Goal: Information Seeking & Learning: Learn about a topic

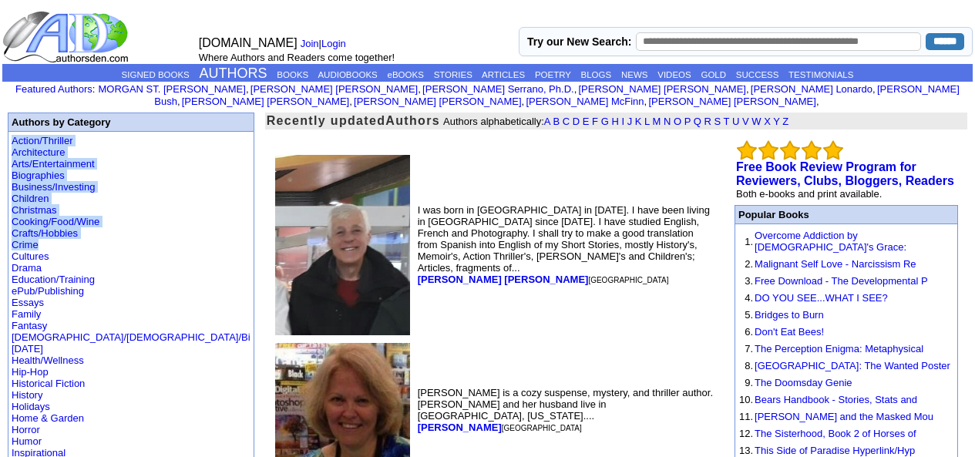
drag, startPoint x: 101, startPoint y: 121, endPoint x: 83, endPoint y: 190, distance: 71.6
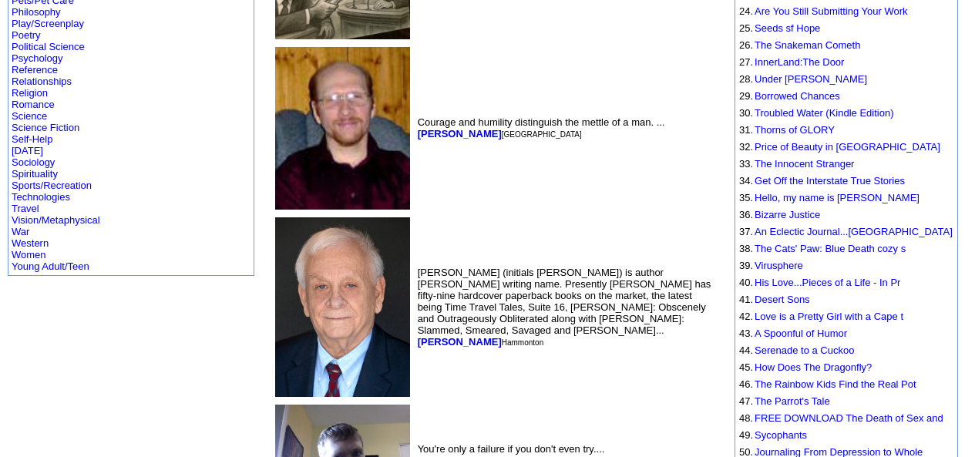
scroll to position [673, 0]
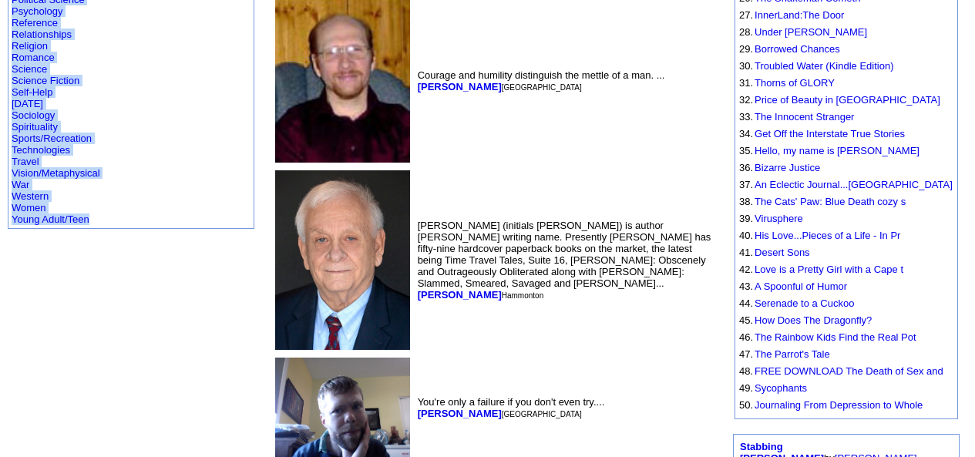
drag, startPoint x: 79, startPoint y: 126, endPoint x: 69, endPoint y: 324, distance: 199.1
copy tbody "Action/Thriller Architecture Arts/Entertainment Biographies Business/Investing …"
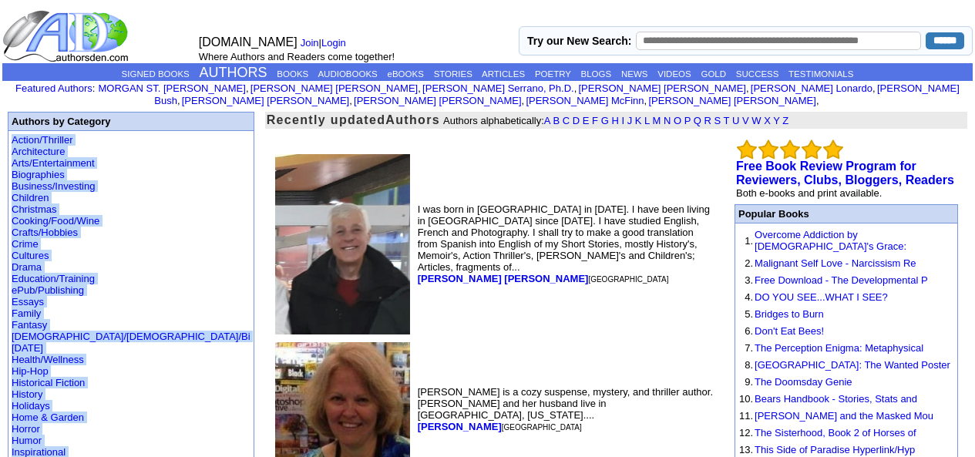
scroll to position [0, 0]
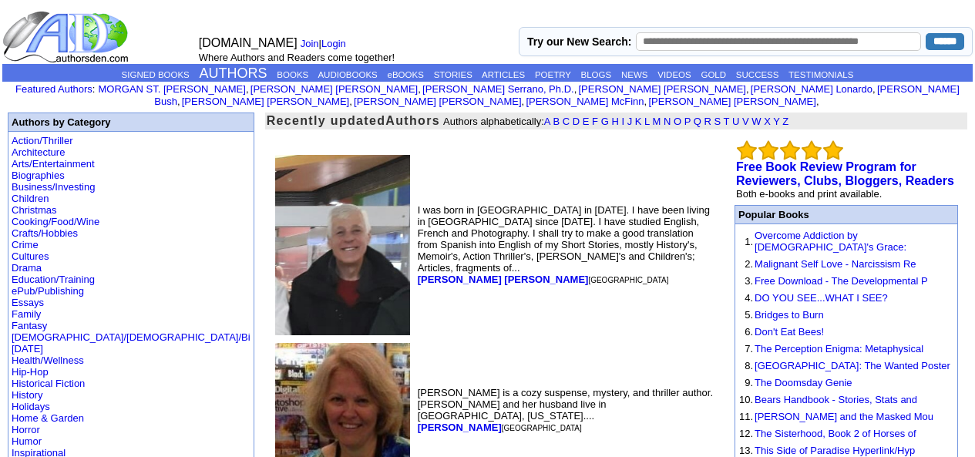
click at [463, 180] on td "I was born in Ourense in 1958. I have been living in Madrid since 1964. I have …" at bounding box center [567, 245] width 304 height 186
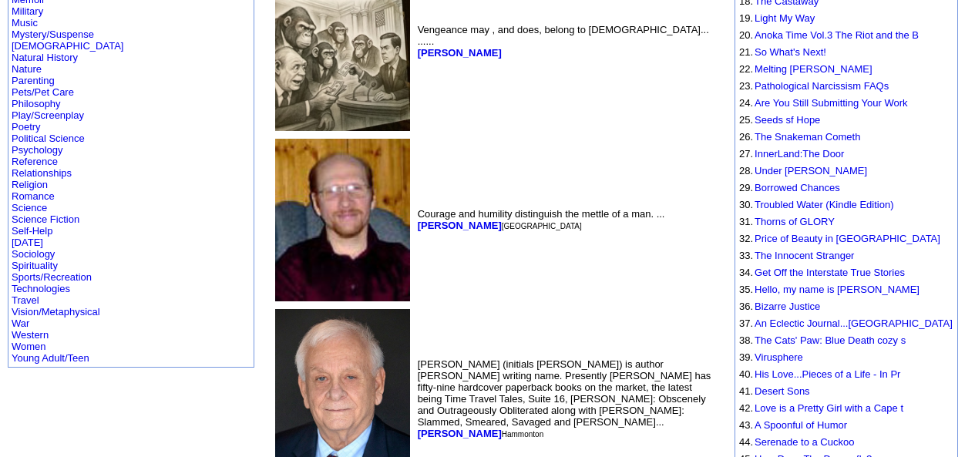
scroll to position [539, 0]
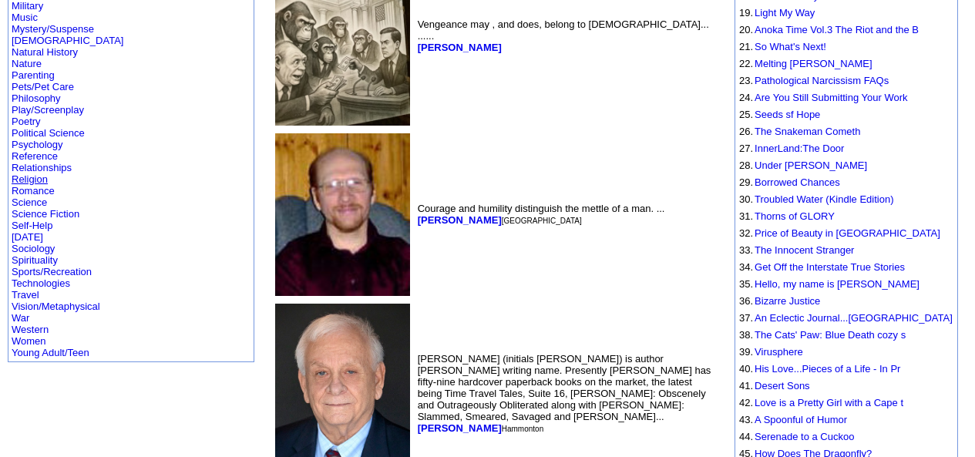
click at [46, 173] on link "Religion" at bounding box center [30, 179] width 36 height 12
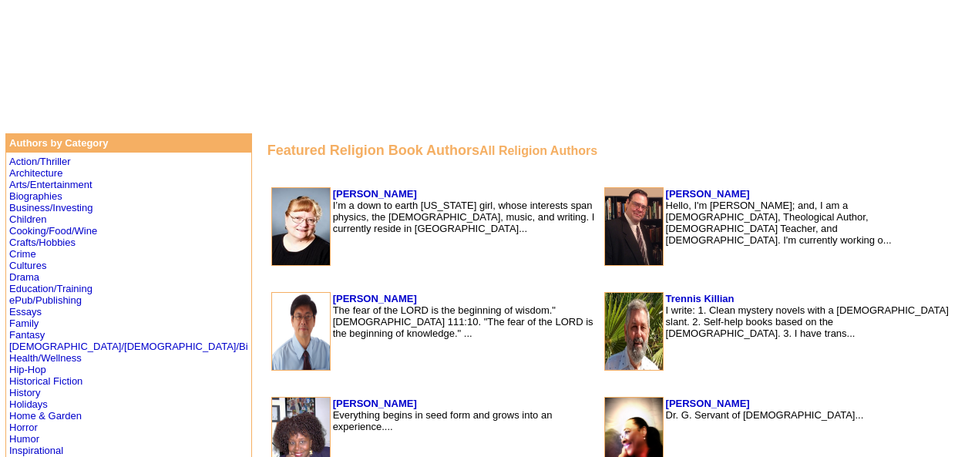
scroll to position [206, 0]
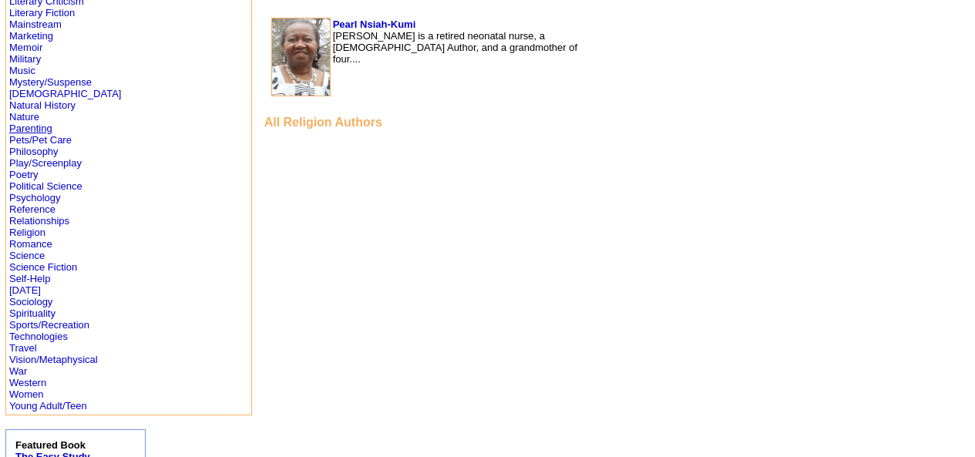
scroll to position [668, 0]
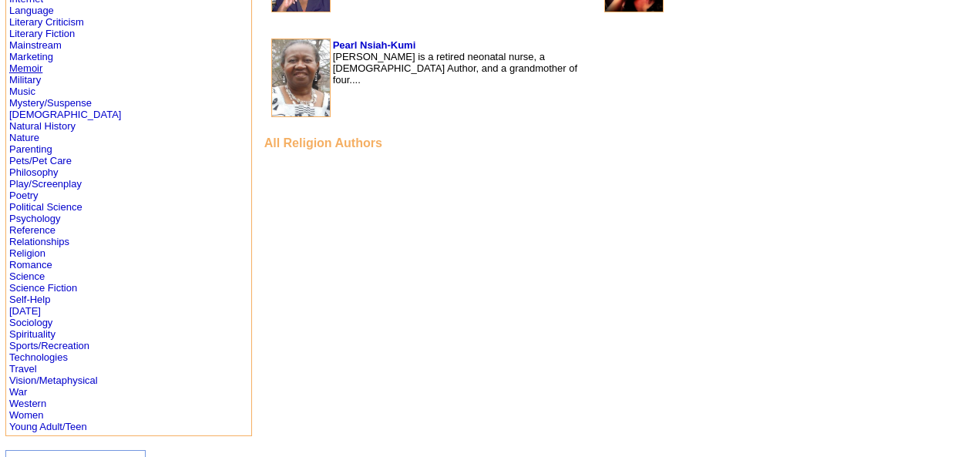
click at [37, 69] on link "Memoir" at bounding box center [25, 68] width 33 height 12
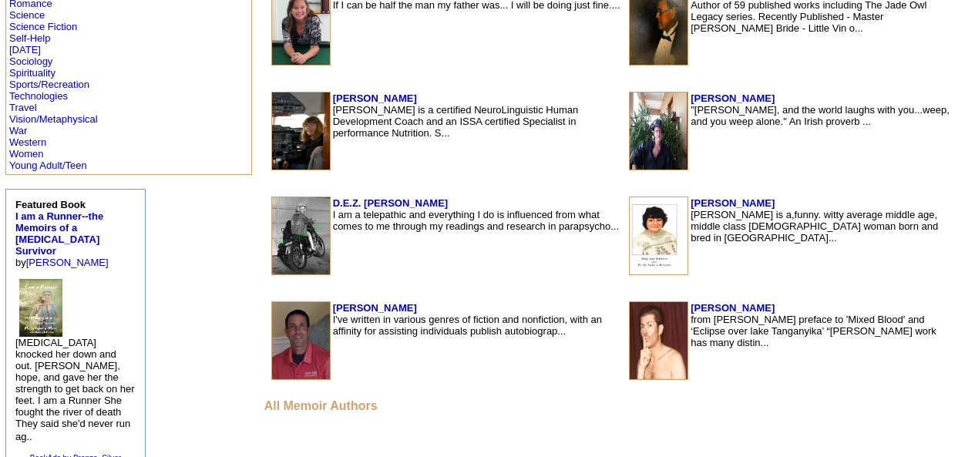
scroll to position [925, 0]
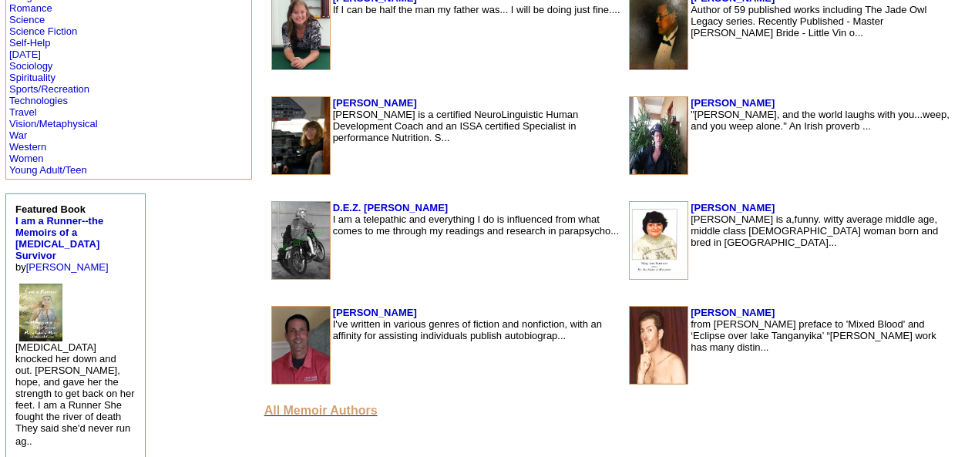
click at [264, 412] on font "All Memoir Authors" at bounding box center [320, 410] width 113 height 13
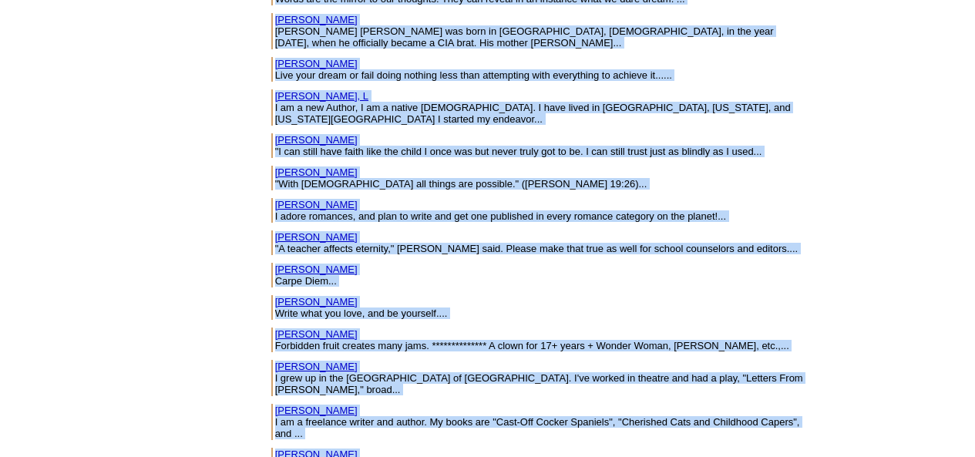
drag, startPoint x: 156, startPoint y: 148, endPoint x: 293, endPoint y: 425, distance: 309.1
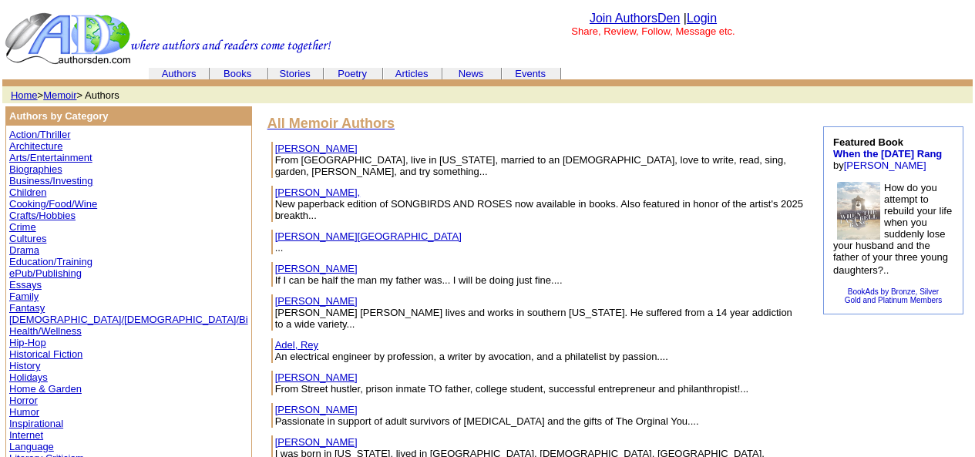
scroll to position [0, 0]
drag, startPoint x: 227, startPoint y: 147, endPoint x: 166, endPoint y: 153, distance: 60.3
click at [270, 153] on table "Abbott, Fida From Indonesia, live in Pennsylvania, married to an American, love…" at bounding box center [538, 160] width 536 height 39
copy tr "[PERSON_NAME]"
click at [25, 96] on link "Home" at bounding box center [24, 96] width 27 height 12
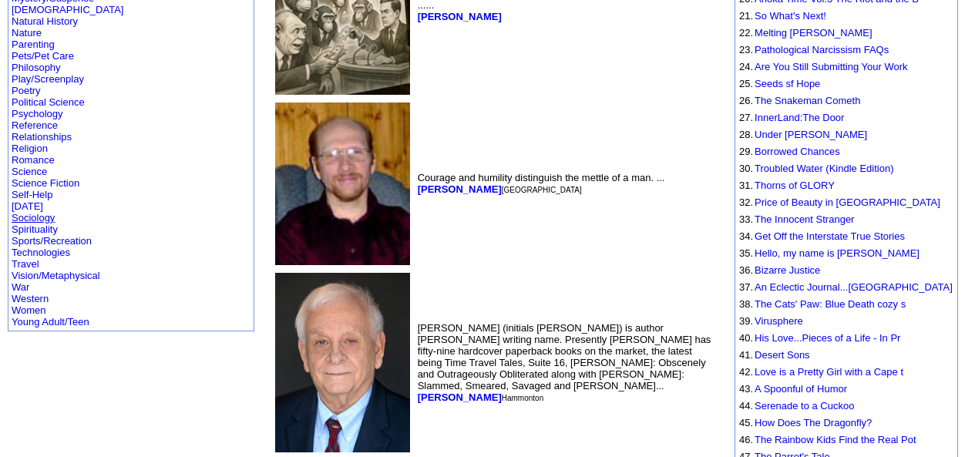
scroll to position [591, 0]
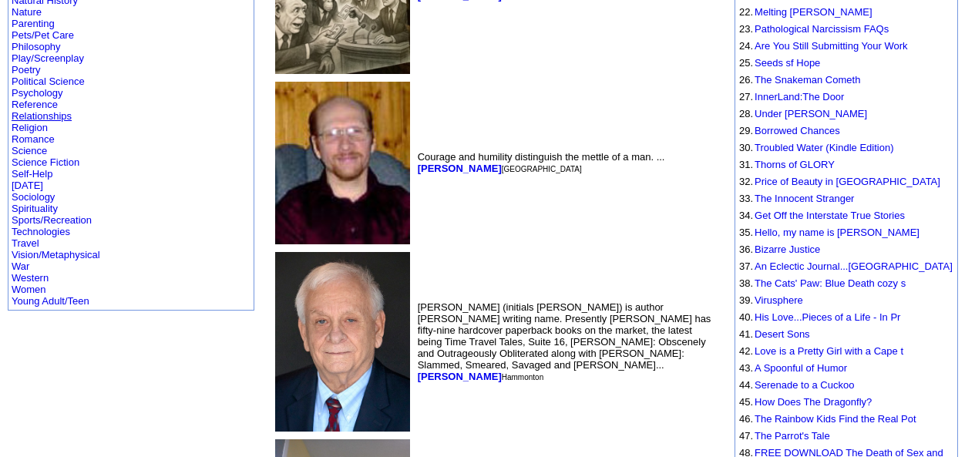
click at [12, 110] on link "Relationships" at bounding box center [42, 116] width 60 height 12
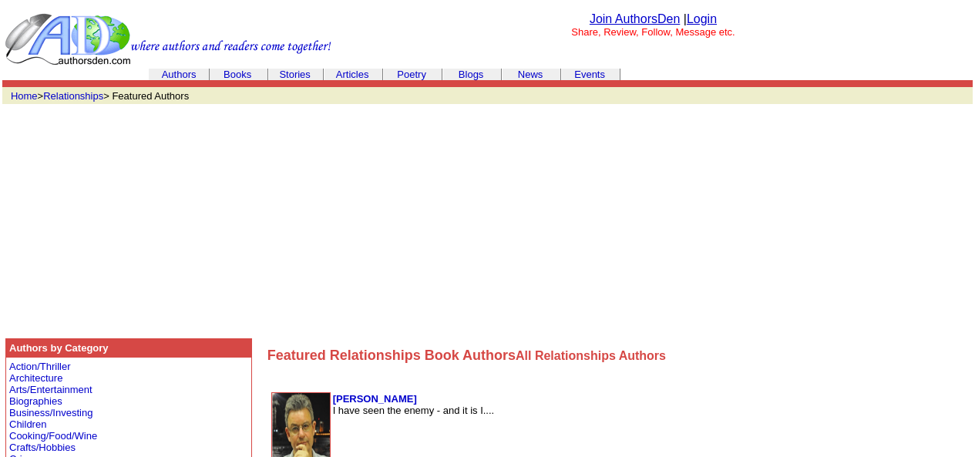
click at [180, 71] on link "Authors" at bounding box center [179, 75] width 35 height 12
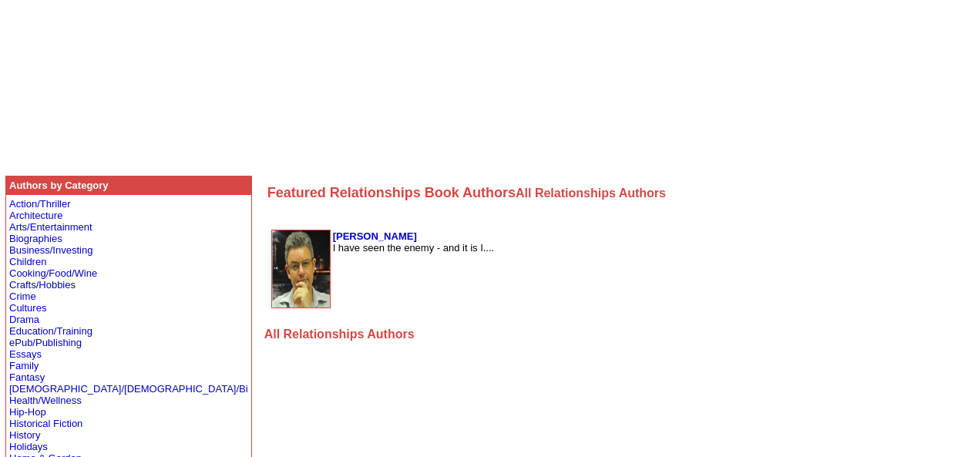
scroll to position [154, 0]
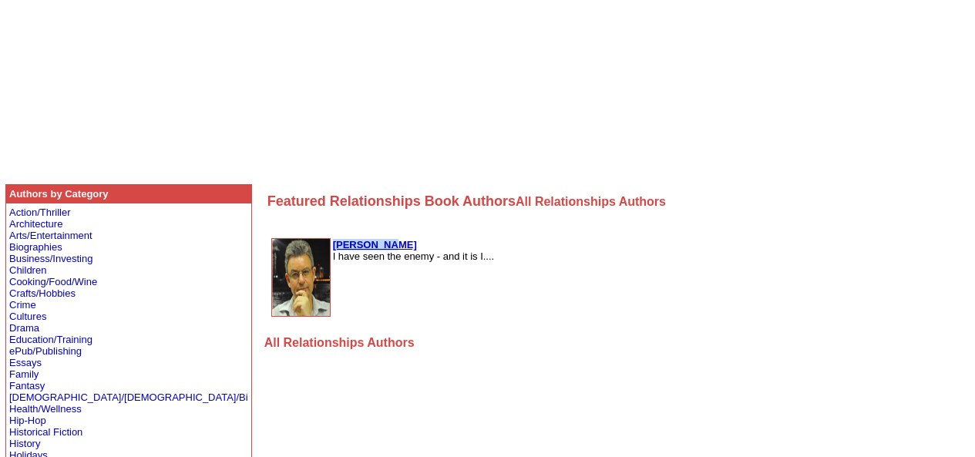
drag, startPoint x: 286, startPoint y: 243, endPoint x: 227, endPoint y: 241, distance: 58.6
click at [332, 241] on td "Sam Vaknin I have seen the enemy - and it is I...." at bounding box center [413, 277] width 163 height 79
copy b "Sam Vaknin"
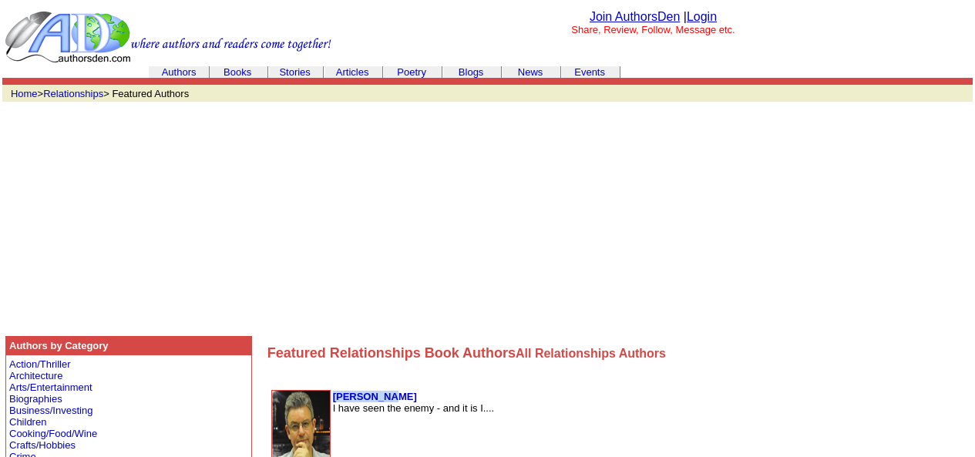
scroll to position [0, 0]
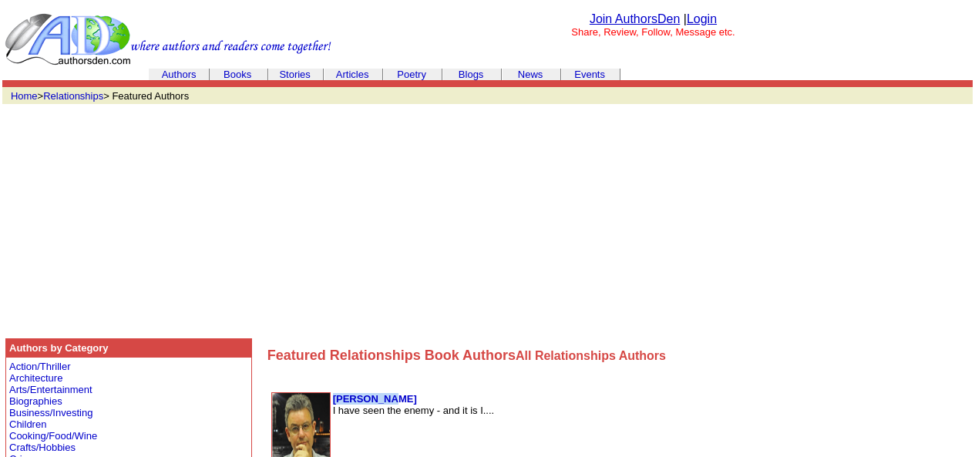
click at [314, 15] on img at bounding box center [168, 39] width 327 height 54
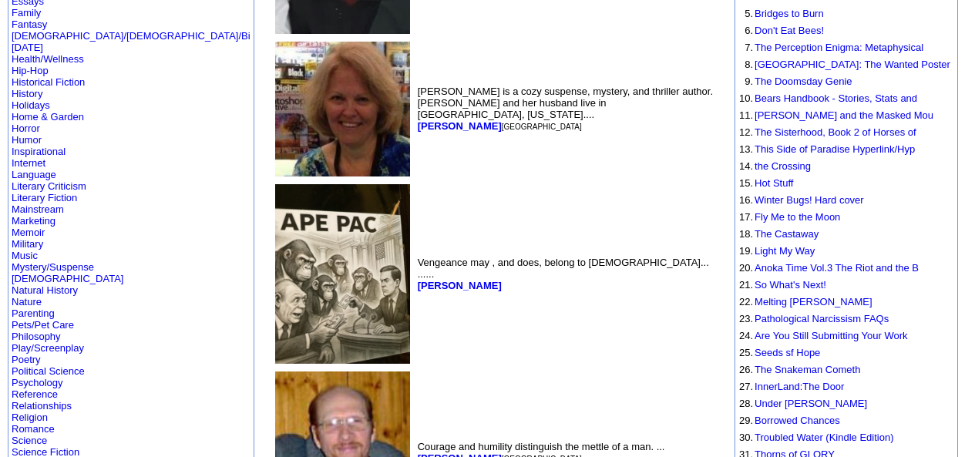
scroll to position [334, 0]
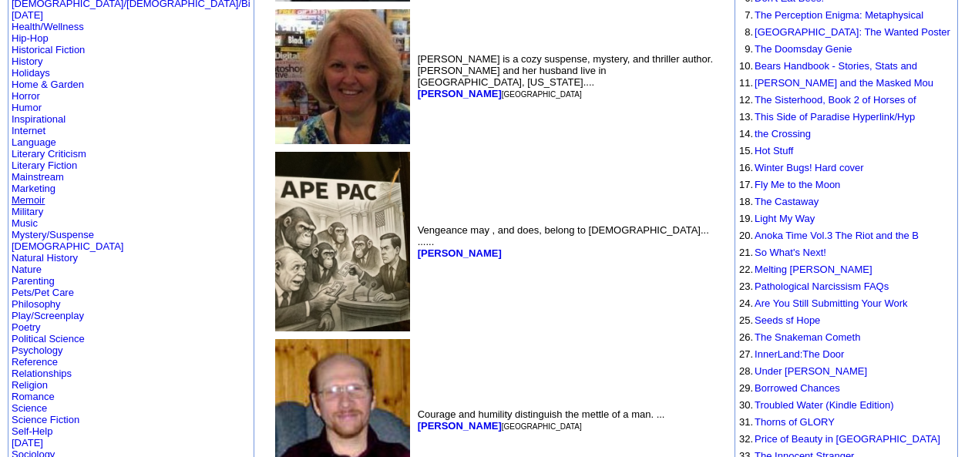
click at [35, 194] on link "Memoir" at bounding box center [28, 200] width 33 height 12
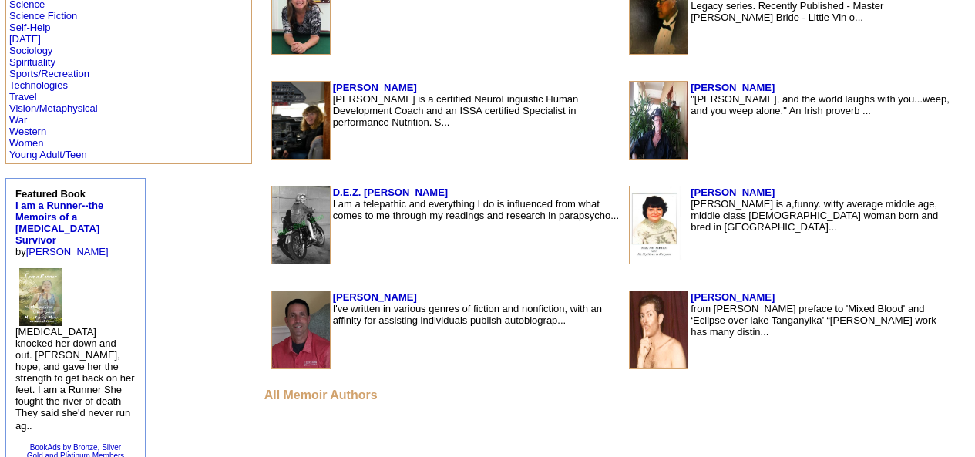
scroll to position [745, 0]
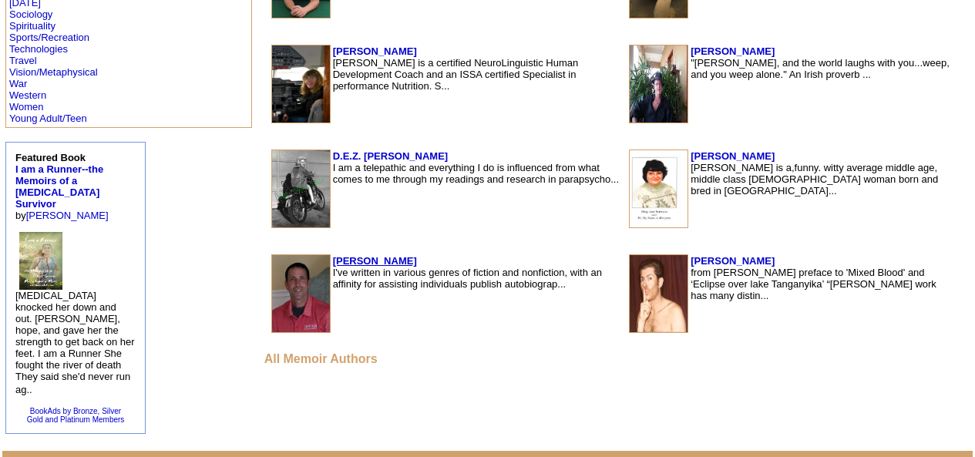
click at [333, 262] on b "Paul Lonardo" at bounding box center [375, 261] width 84 height 12
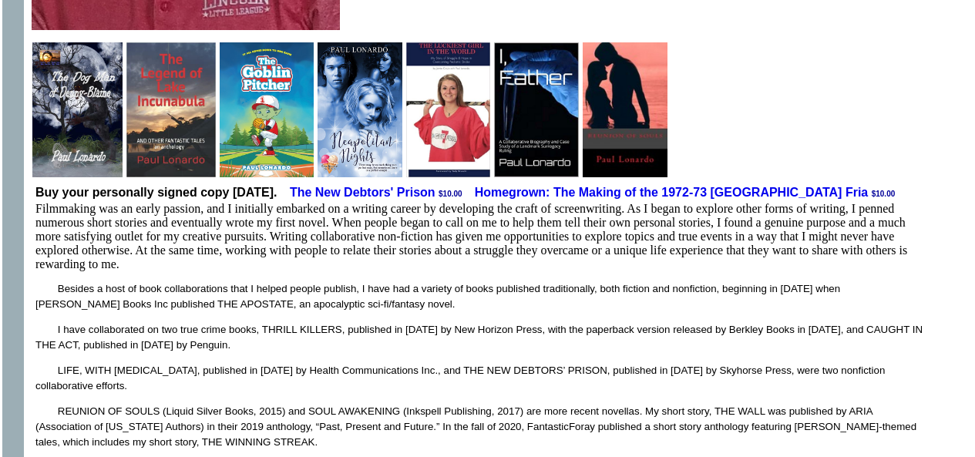
scroll to position [488, 0]
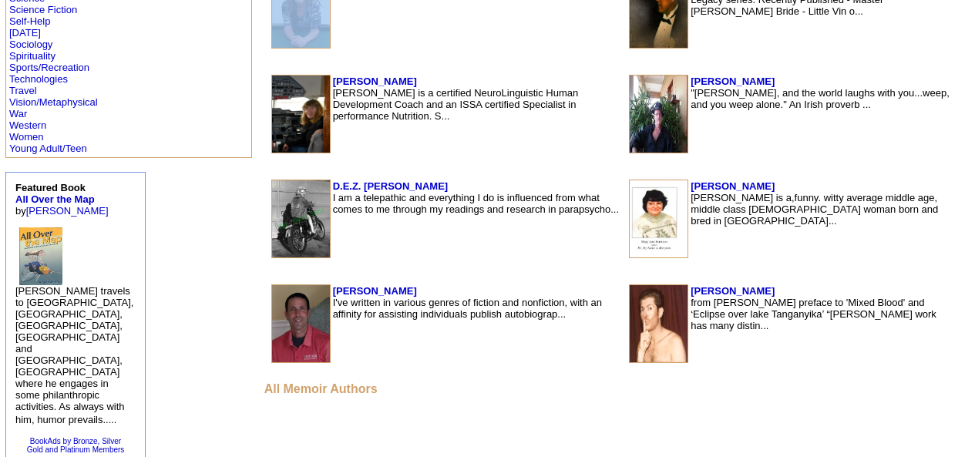
scroll to position [657, 0]
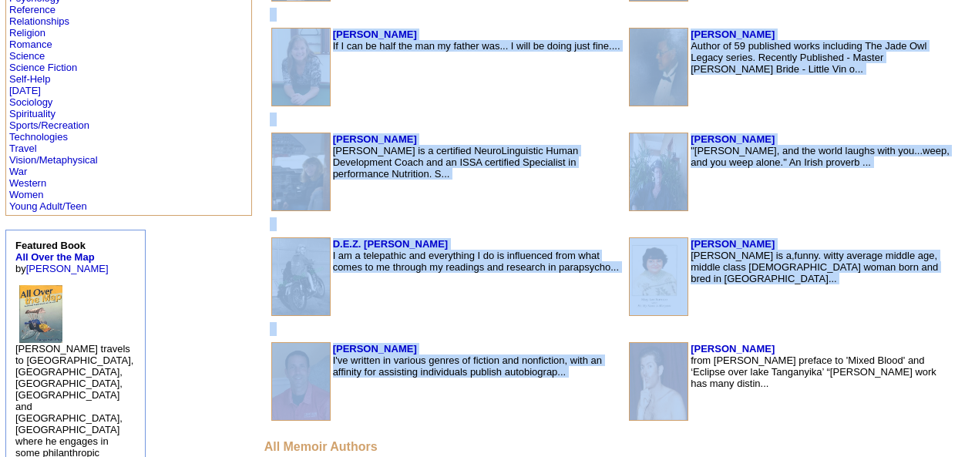
drag, startPoint x: 334, startPoint y: 159, endPoint x: 613, endPoint y: 385, distance: 358.8
copy div "Featured Memoir Book Authors All Memoir Authors Eva Pasco “On the road, as in l…"
click at [675, 335] on td at bounding box center [610, 329] width 687 height 18
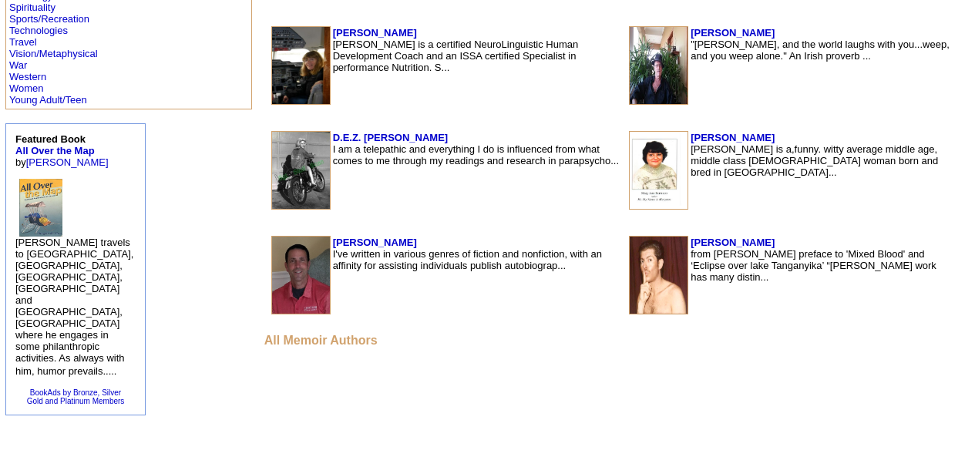
scroll to position [862, 0]
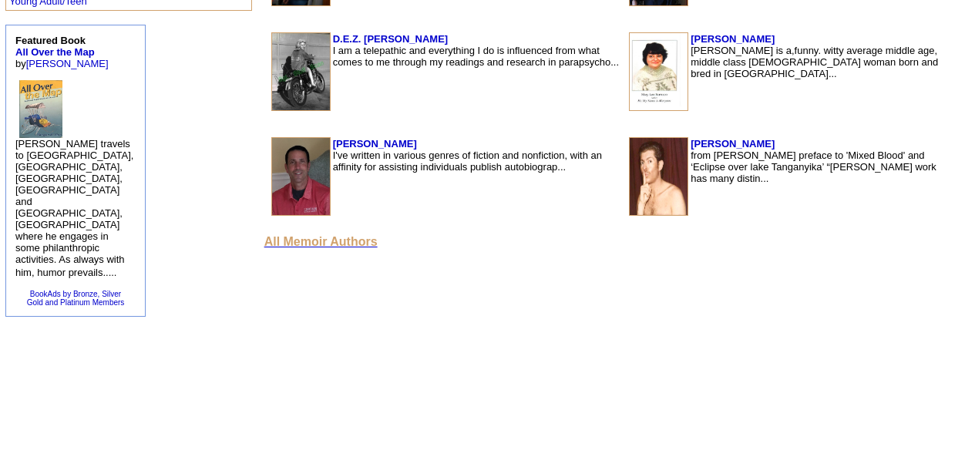
click at [264, 244] on font "All Memoir Authors" at bounding box center [320, 241] width 113 height 13
